Goal: Information Seeking & Learning: Learn about a topic

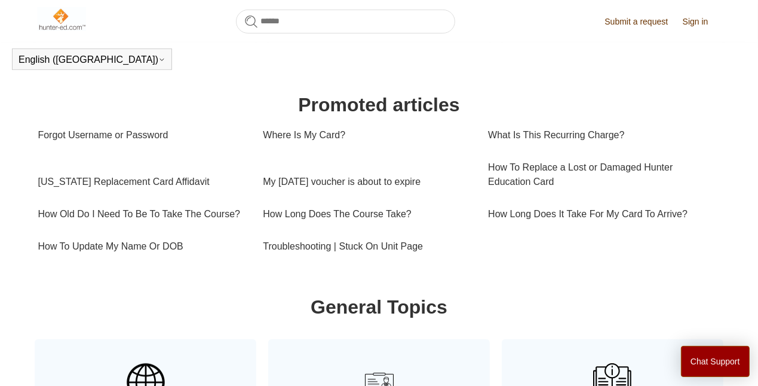
scroll to position [386, 0]
click at [565, 133] on link "What Is This Recurring Charge?" at bounding box center [600, 136] width 225 height 32
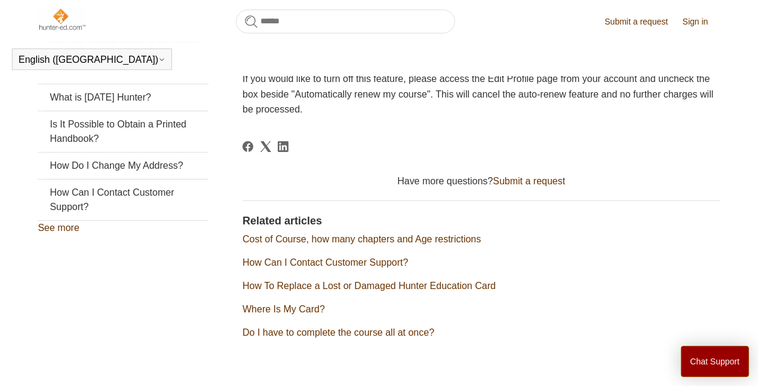
scroll to position [325, 0]
click at [72, 148] on link "Is It Possible to Obtain a Printed Handbook?" at bounding box center [123, 131] width 171 height 41
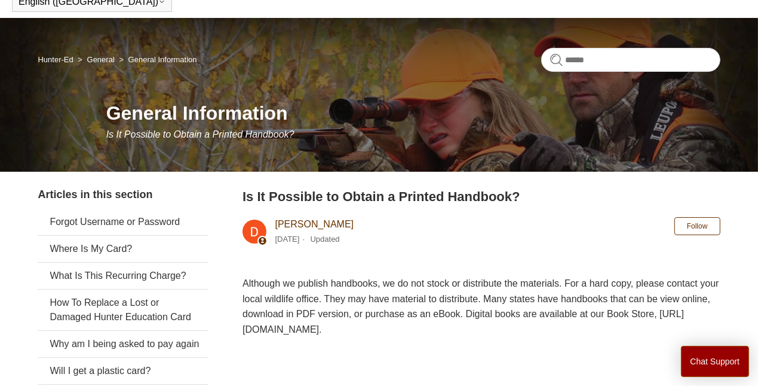
scroll to position [60, 0]
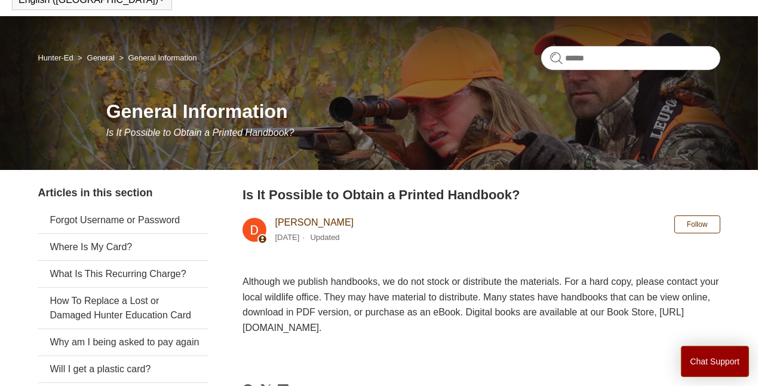
drag, startPoint x: 331, startPoint y: 119, endPoint x: 342, endPoint y: 155, distance: 38.4
click at [335, 138] on div "General Information Is It Possible to Obtain a Printed Handbook?" at bounding box center [413, 118] width 614 height 43
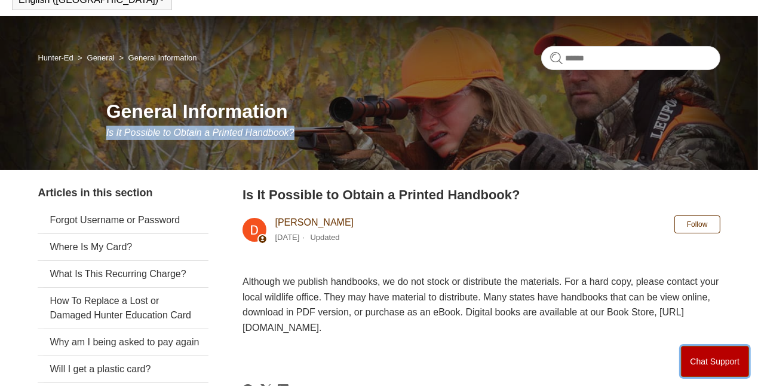
click at [708, 361] on button "Chat Support" at bounding box center [715, 360] width 69 height 31
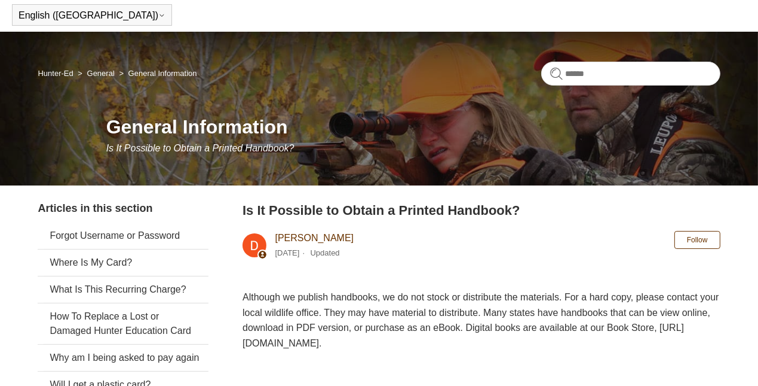
scroll to position [0, 0]
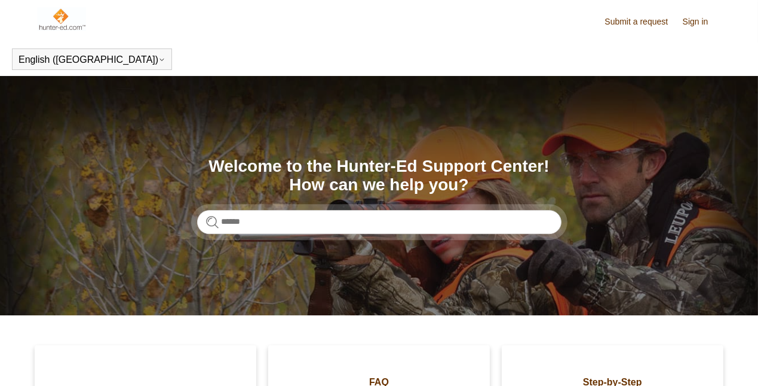
click at [302, 224] on input "Search" at bounding box center [379, 222] width 365 height 24
click at [302, 222] on input "Search" at bounding box center [379, 222] width 365 height 24
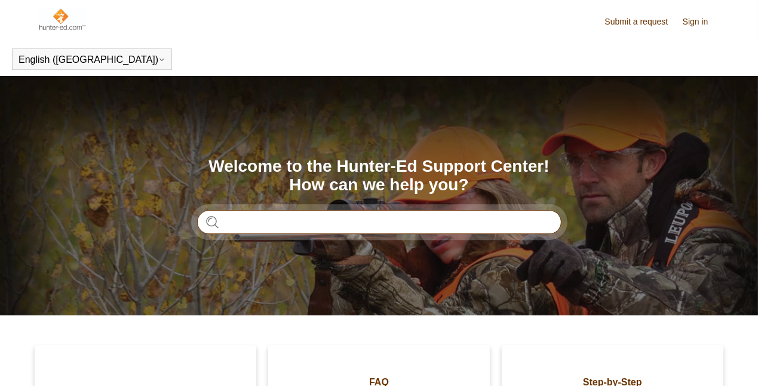
click at [284, 222] on input "Search" at bounding box center [379, 222] width 365 height 24
type input "*********"
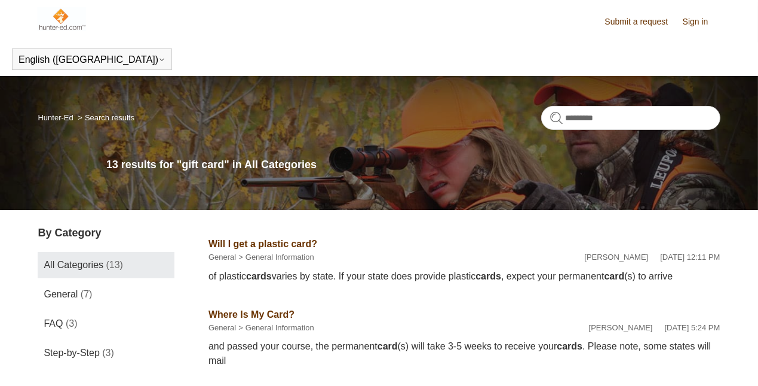
click at [62, 14] on img at bounding box center [62, 19] width 48 height 24
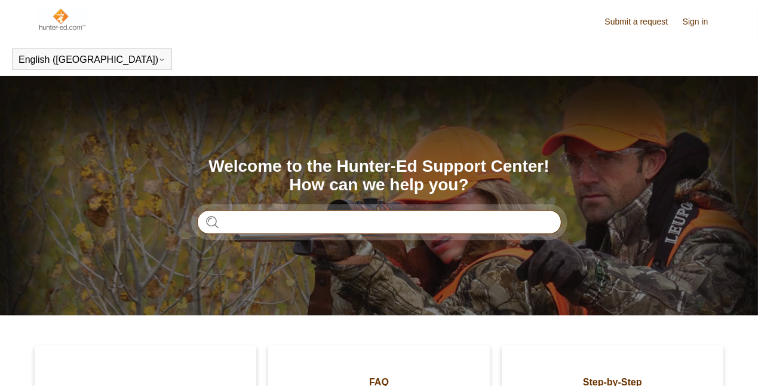
click at [266, 221] on input "Search" at bounding box center [379, 222] width 365 height 24
type input "**********"
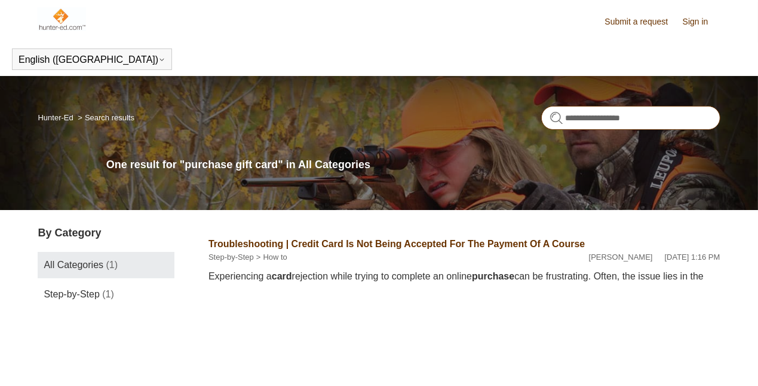
click at [606, 116] on input "**********" at bounding box center [631, 118] width 179 height 24
click at [654, 123] on input "*********" at bounding box center [631, 118] width 179 height 24
type input "*********"
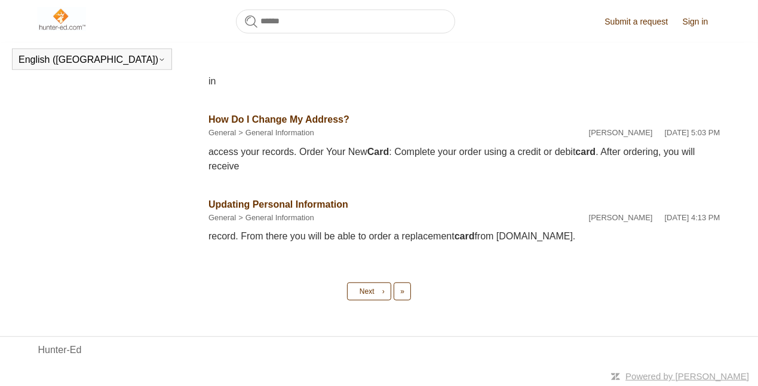
scroll to position [776, 0]
click at [405, 289] on link "Last »" at bounding box center [402, 291] width 17 height 18
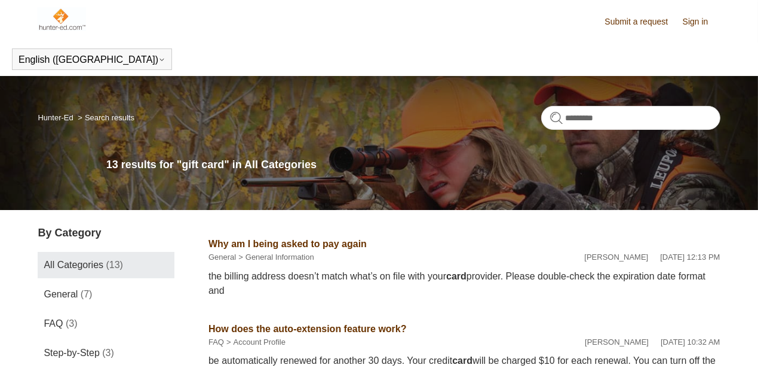
click at [320, 51] on header "English (US) Español Français" at bounding box center [379, 58] width 758 height 33
click at [640, 22] on link "Submit a request" at bounding box center [642, 22] width 75 height 13
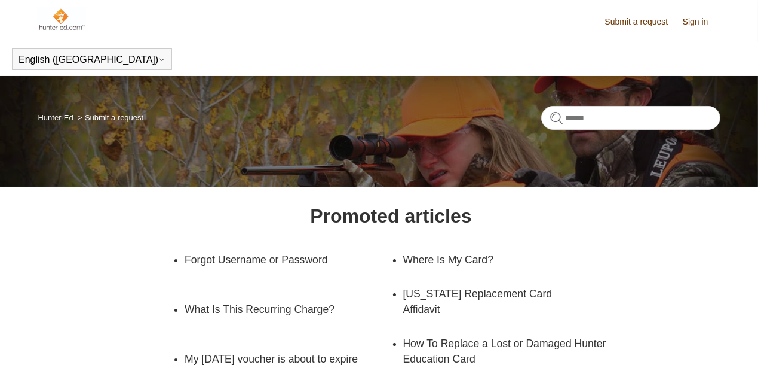
click at [690, 21] on link "Sign in" at bounding box center [702, 22] width 38 height 13
click at [712, 20] on span "[PERSON_NAME]" at bounding box center [676, 21] width 88 height 11
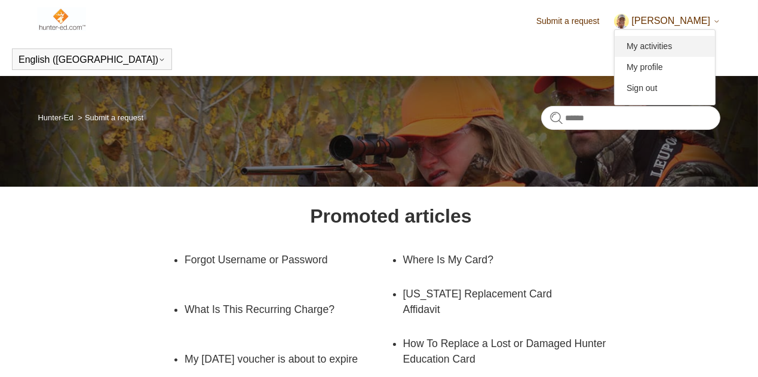
click at [697, 48] on link "My activities" at bounding box center [665, 46] width 100 height 21
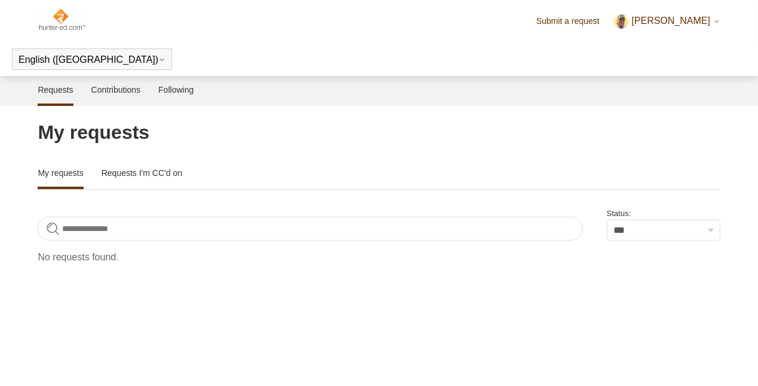
click at [700, 20] on span "Gordie" at bounding box center [671, 21] width 79 height 10
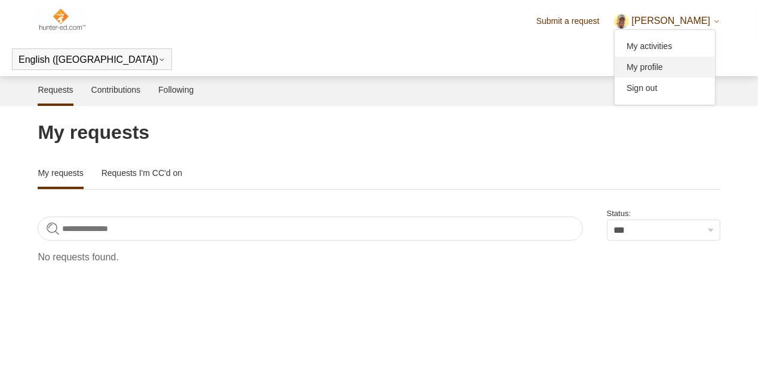
click at [700, 69] on link "My profile" at bounding box center [665, 67] width 100 height 21
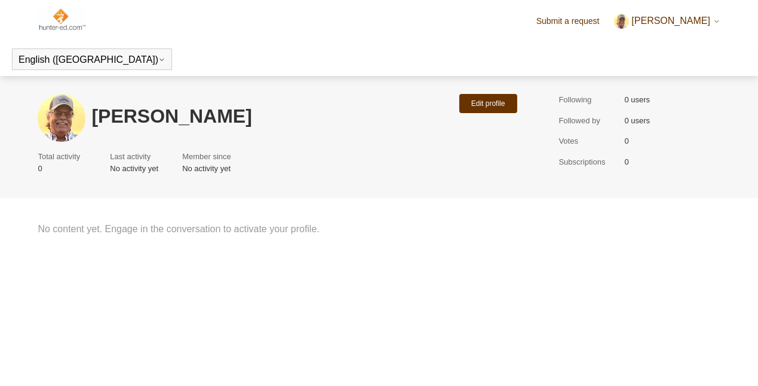
click at [699, 20] on span "[PERSON_NAME]" at bounding box center [671, 21] width 79 height 10
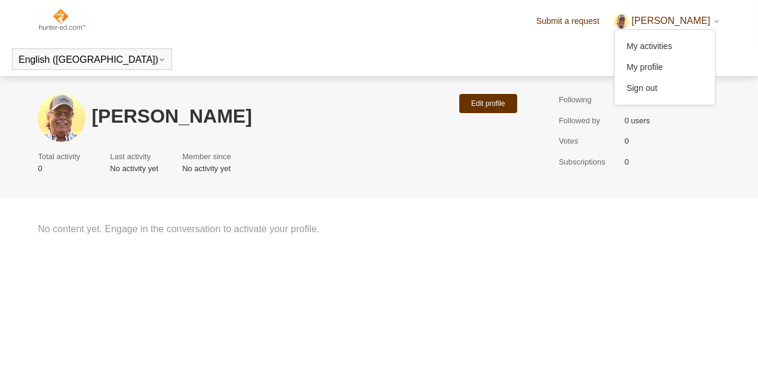
click at [391, 10] on header "Submit a request Gordie My activities My profile Sign out" at bounding box center [379, 21] width 683 height 42
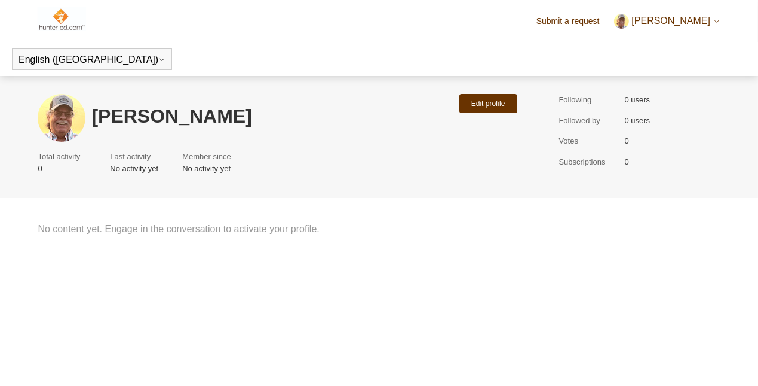
click at [599, 19] on link "Submit a request" at bounding box center [574, 21] width 75 height 13
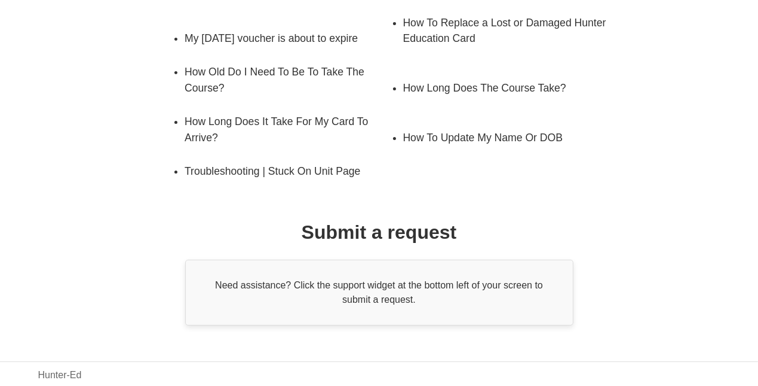
scroll to position [326, 0]
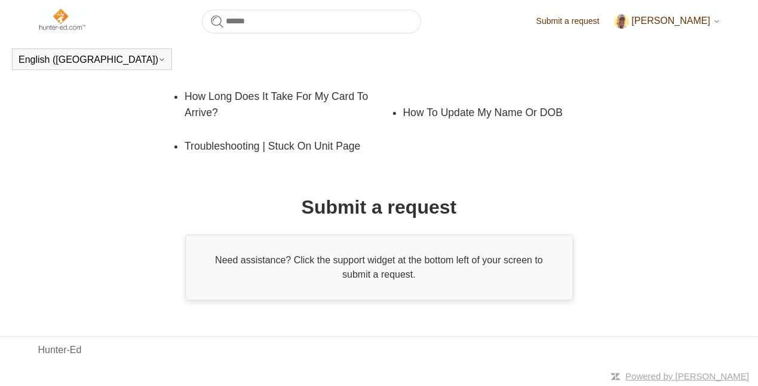
click at [414, 268] on div "Need assistance? Click the support widget at the bottom left of your screen to …" at bounding box center [379, 267] width 388 height 66
click at [56, 351] on link "Hunter-Ed" at bounding box center [60, 349] width 44 height 14
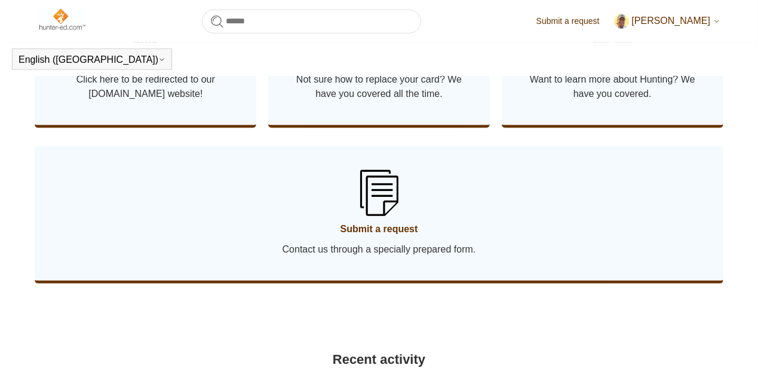
scroll to position [744, 0]
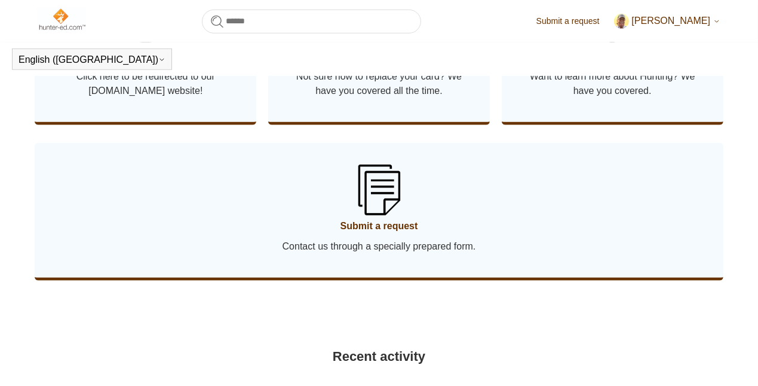
click at [386, 215] on img at bounding box center [379, 189] width 42 height 50
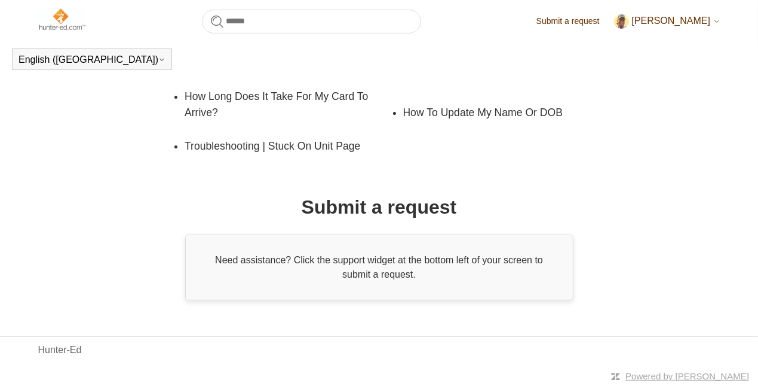
scroll to position [326, 0]
click at [389, 276] on div "Need assistance? Click the support widget at the bottom left of your screen to …" at bounding box center [379, 267] width 388 height 66
click at [55, 348] on link "Hunter-Ed" at bounding box center [60, 349] width 44 height 14
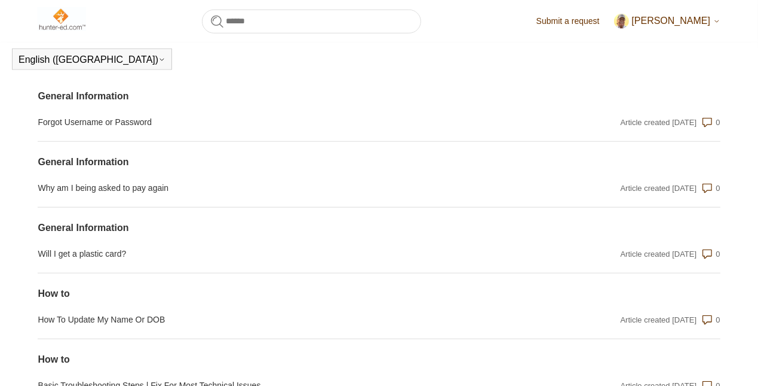
scroll to position [1197, 0]
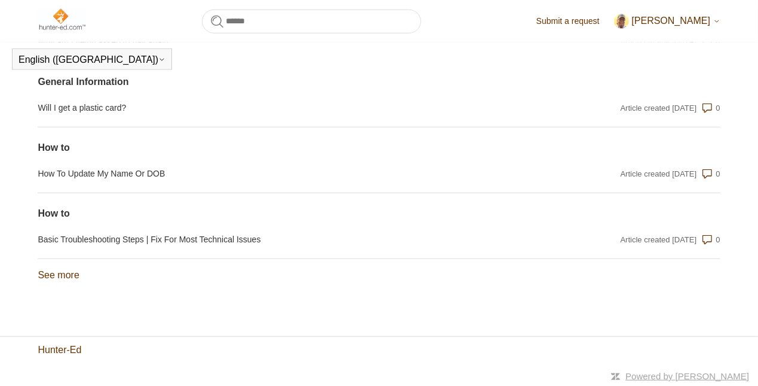
click at [60, 352] on link "Hunter-Ed" at bounding box center [60, 349] width 44 height 14
click at [65, 277] on link "See more items from recent activity" at bounding box center [58, 275] width 41 height 10
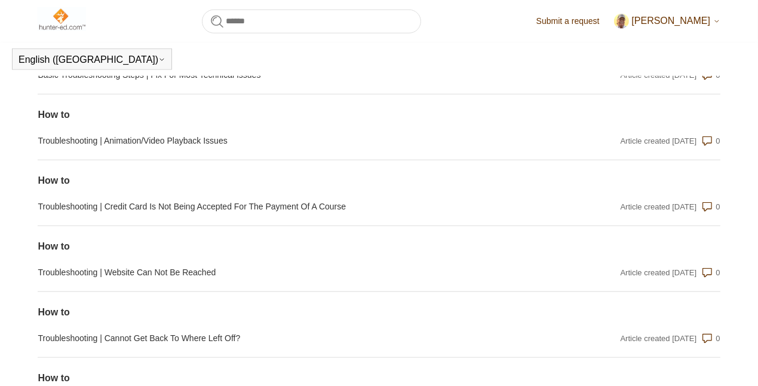
scroll to position [1342, 0]
